Goal: Information Seeking & Learning: Understand process/instructions

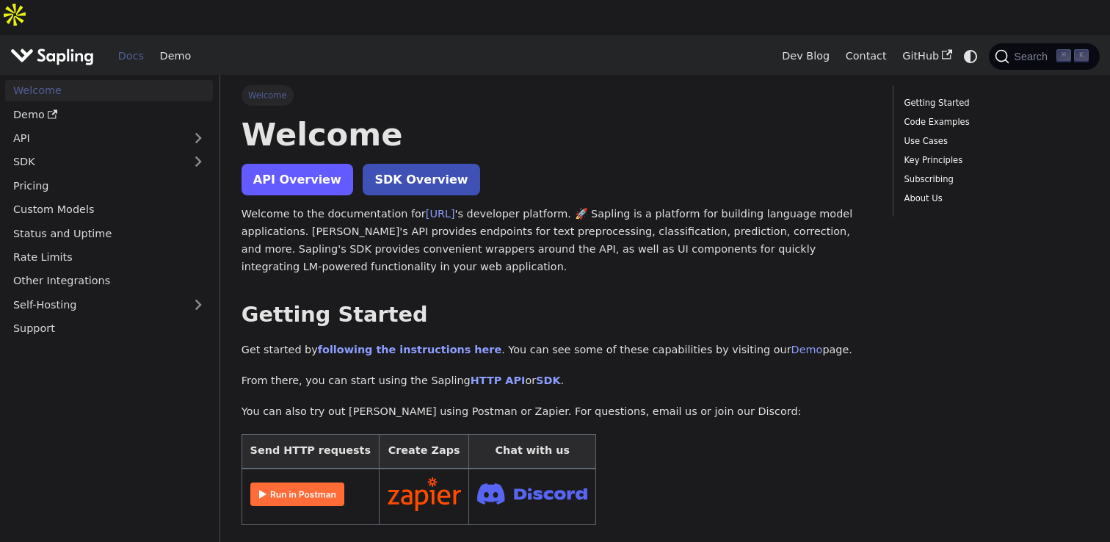
click at [279, 164] on link "API Overview" at bounding box center [298, 180] width 112 height 32
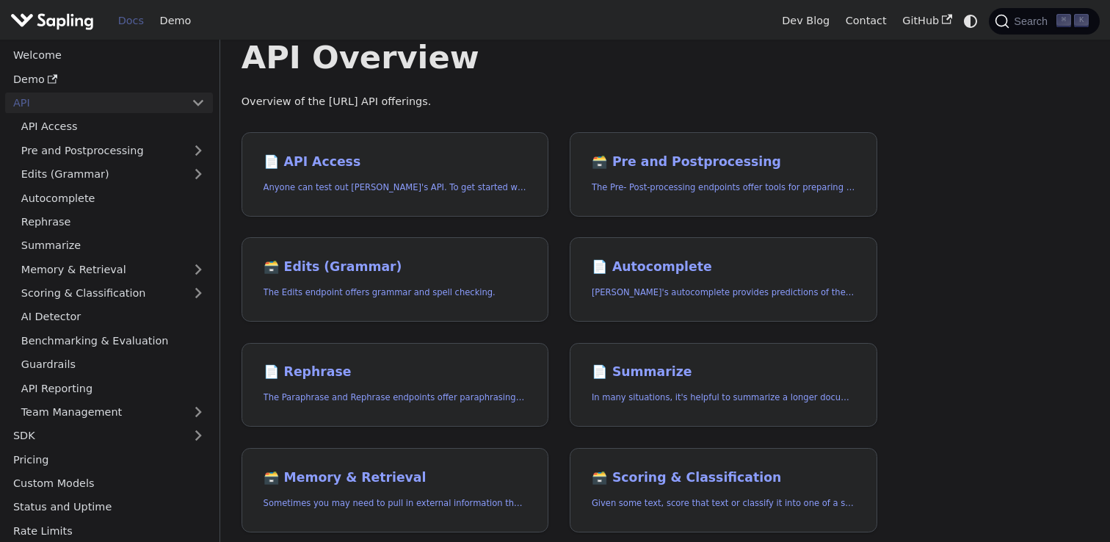
scroll to position [113, 0]
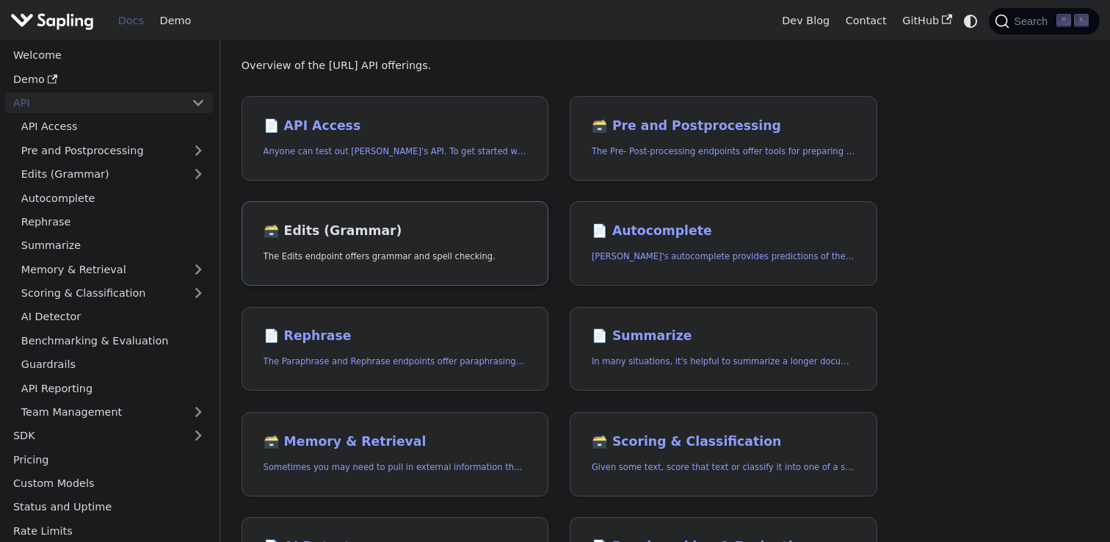
click at [342, 206] on link "🗃️ Edits (Grammar) The Edits endpoint offers grammar and spell checking." at bounding box center [396, 243] width 308 height 84
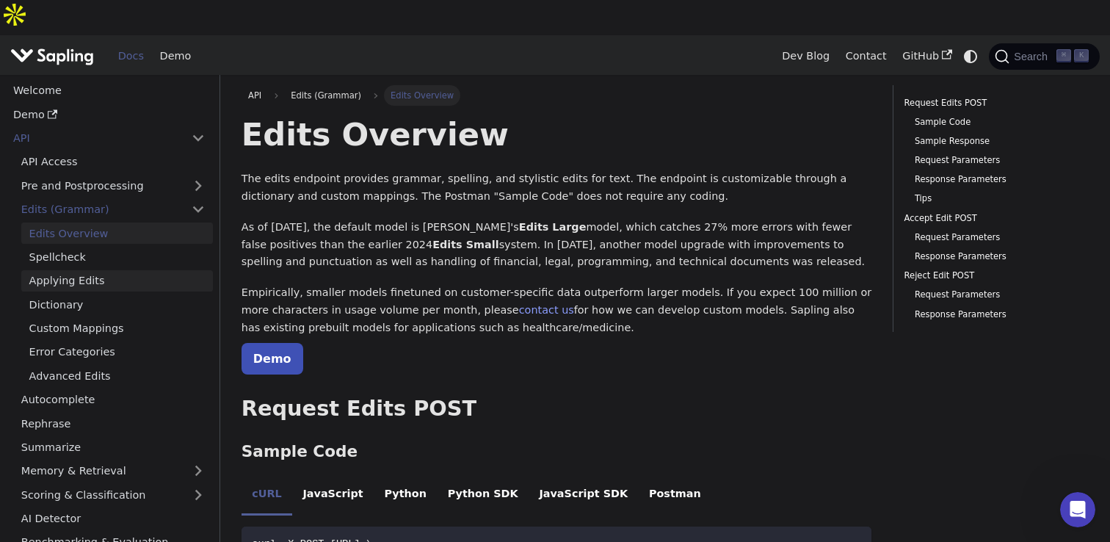
click at [92, 270] on link "Applying Edits" at bounding box center [117, 280] width 192 height 21
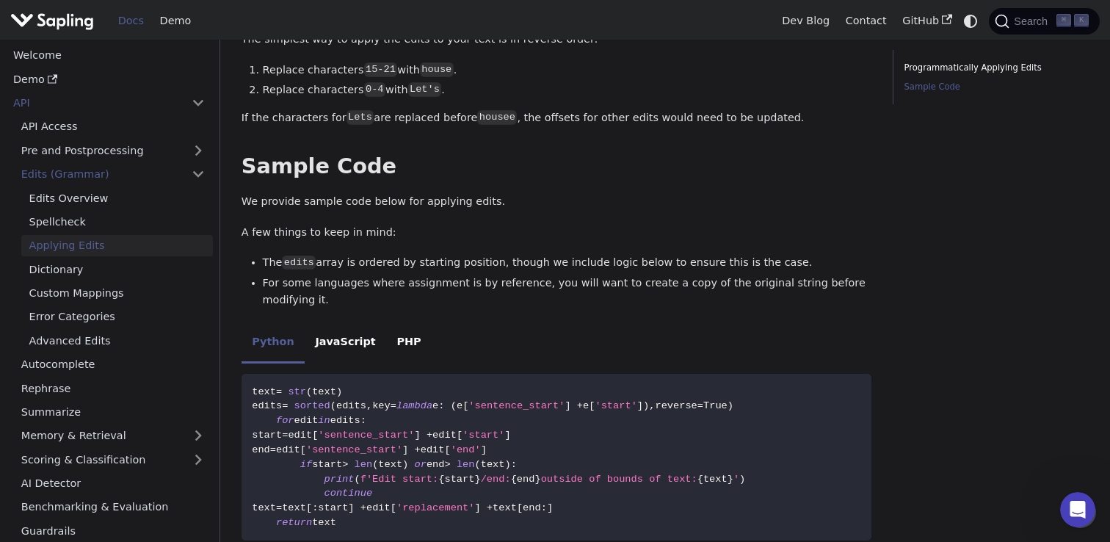
scroll to position [866, 0]
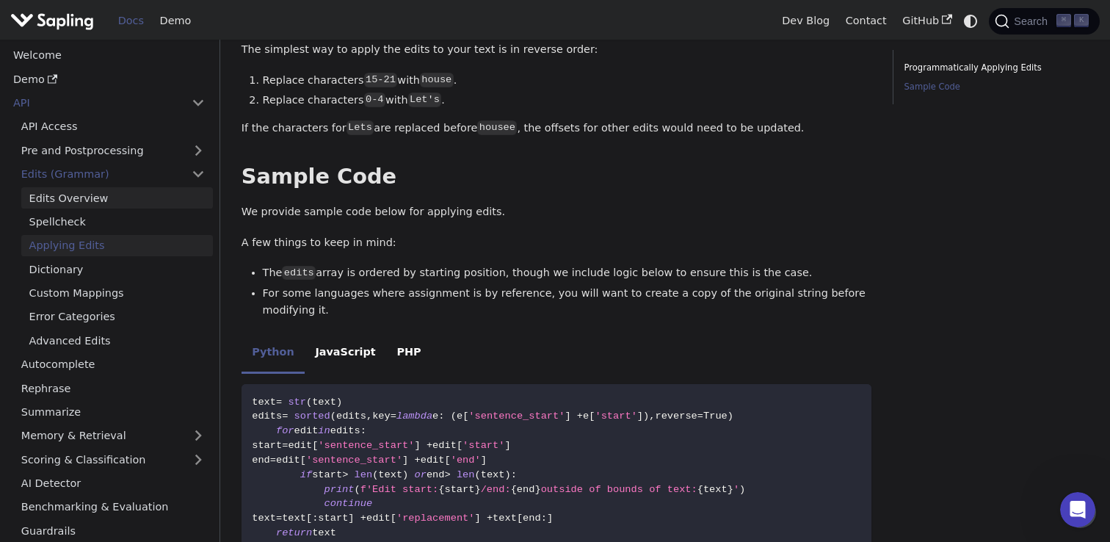
click at [96, 203] on link "Edits Overview" at bounding box center [117, 197] width 192 height 21
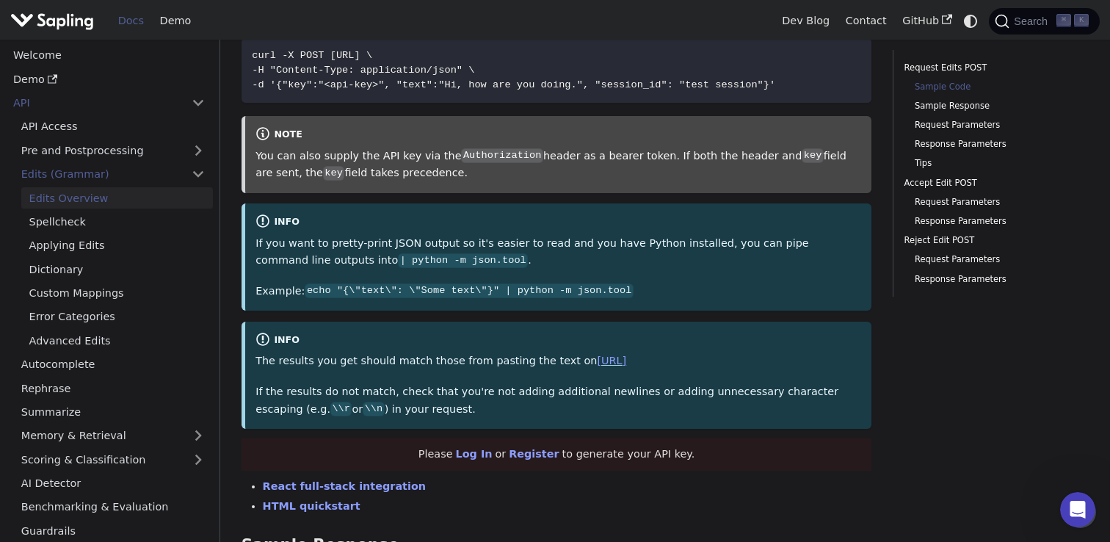
scroll to position [480, 0]
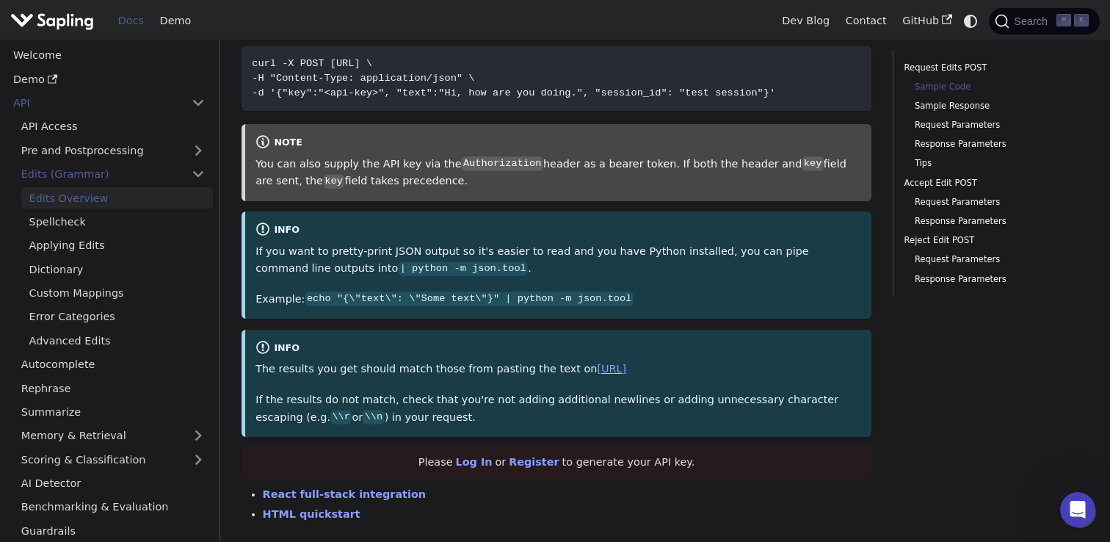
click at [504, 26] on div "Docs Demo" at bounding box center [391, 21] width 763 height 32
